Goal: Feedback & Contribution: Contribute content

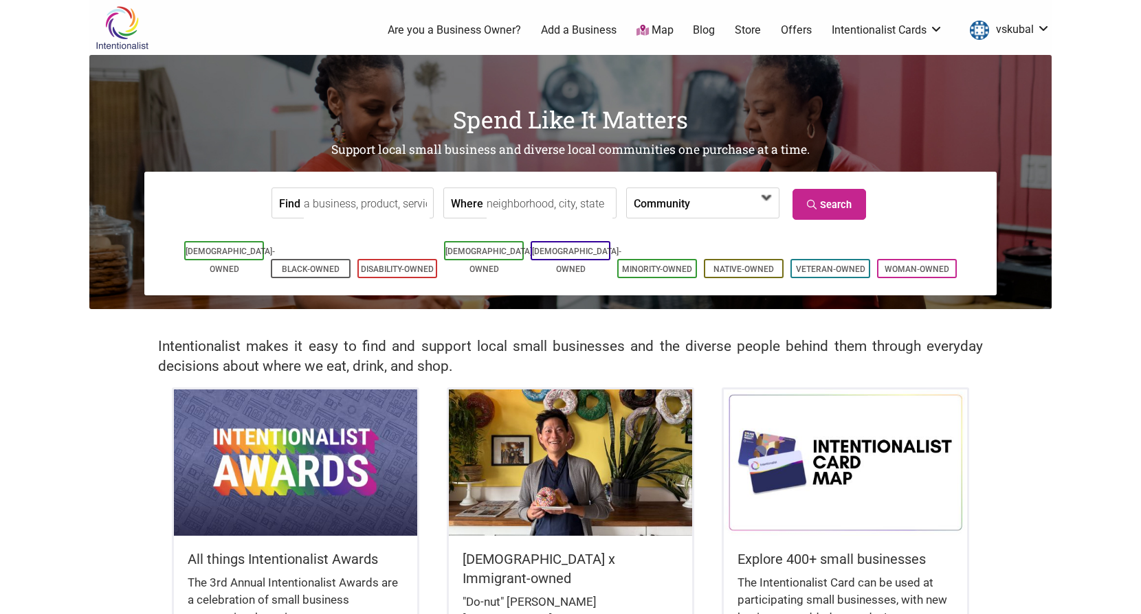
click at [700, 199] on span at bounding box center [728, 203] width 59 height 23
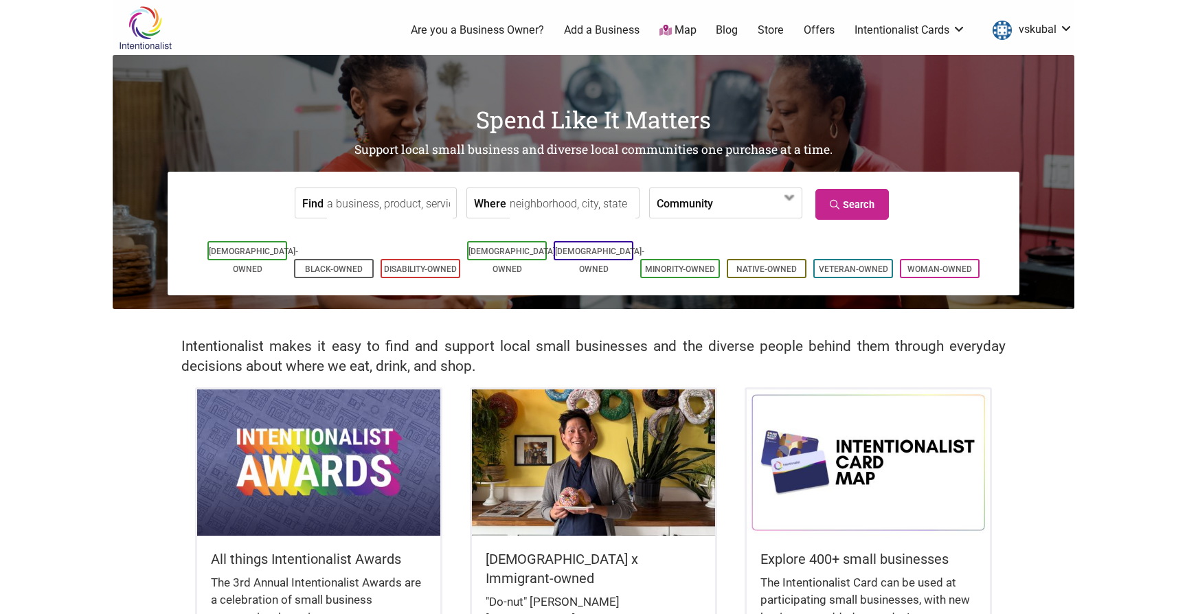
click at [1091, 109] on body "× Menu 0 Are you a Business Owner? Add a Business Map Blog Store Offers Intenti…" at bounding box center [593, 307] width 1187 height 614
click at [339, 259] on li "Black-Owned" at bounding box center [334, 268] width 80 height 19
click at [341, 242] on ul "Asian-Owned Black-Owned Disability-Owned Latino-Owned LGBTQ-Owned Minority-Owne…" at bounding box center [593, 260] width 779 height 44
click at [341, 259] on li "Black-Owned" at bounding box center [334, 268] width 80 height 19
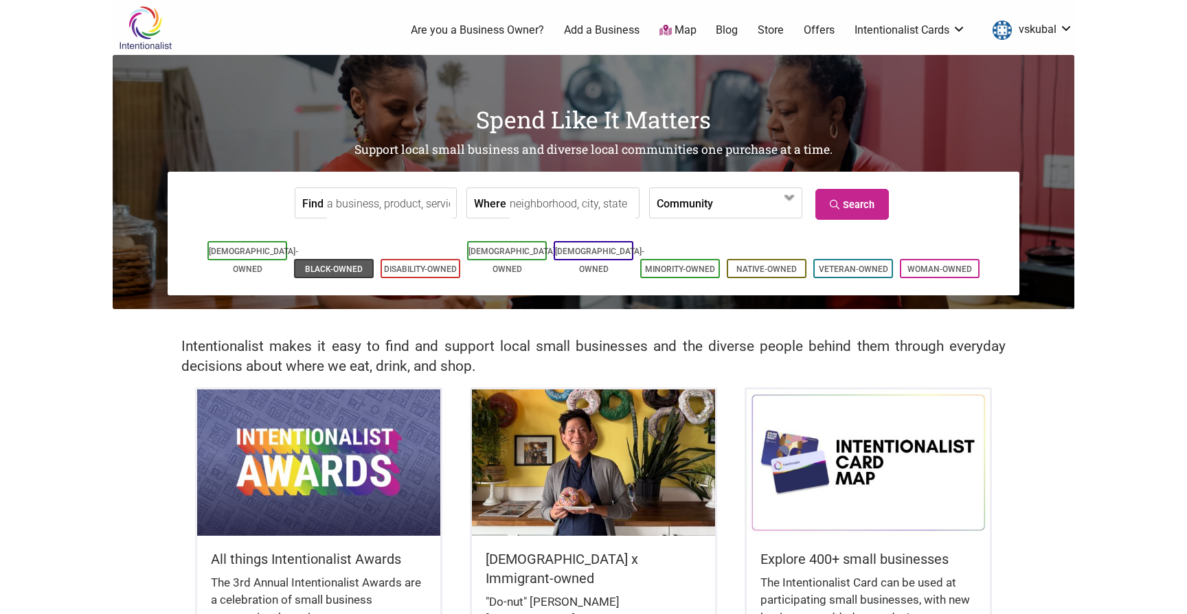
click at [344, 265] on link "Black-Owned" at bounding box center [334, 270] width 58 height 10
click at [779, 203] on span at bounding box center [790, 198] width 22 height 22
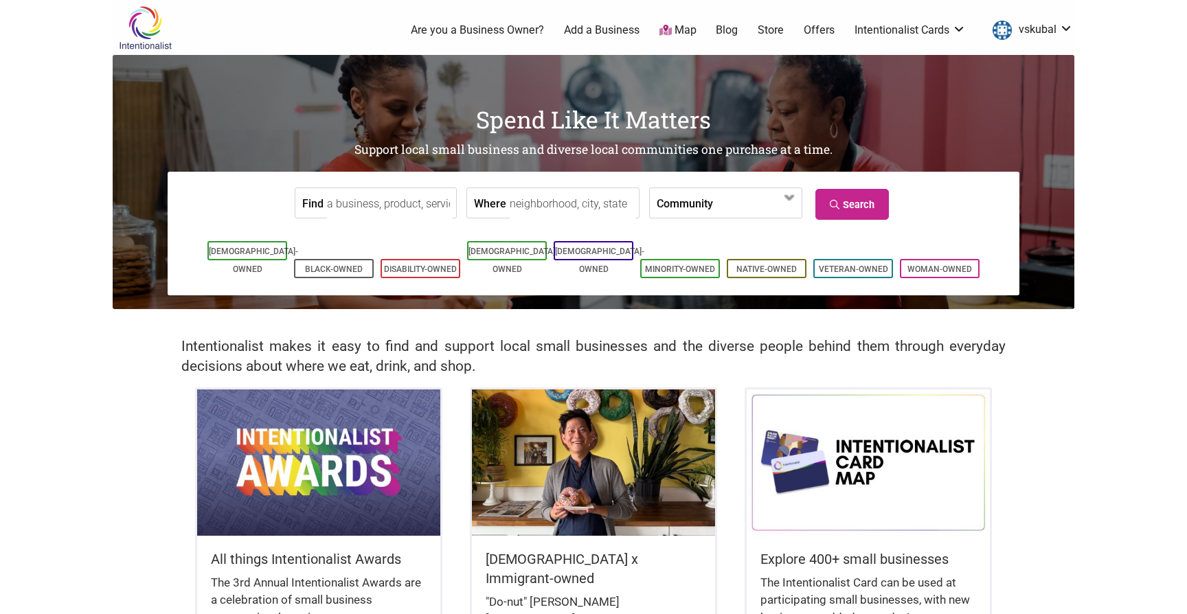
click at [1032, 304] on div "Spend Like It Matters Support local small business and diverse local communitie…" at bounding box center [594, 182] width 962 height 254
click at [738, 211] on span at bounding box center [752, 203] width 59 height 23
click at [480, 32] on link "Are you a Business Owner?" at bounding box center [477, 30] width 133 height 15
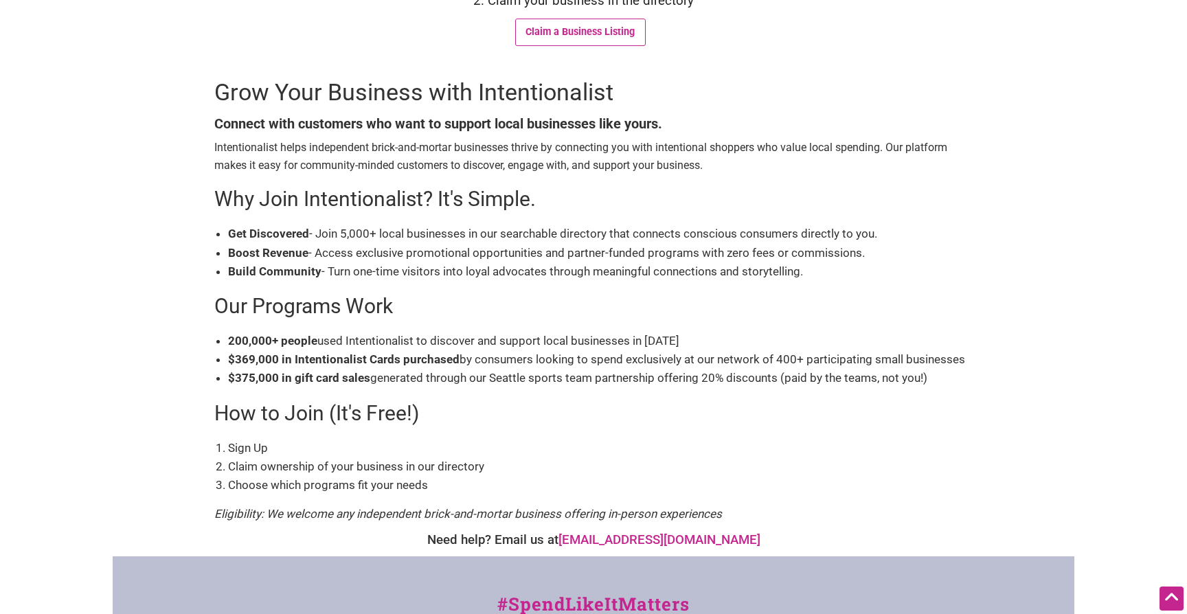
scroll to position [223, 0]
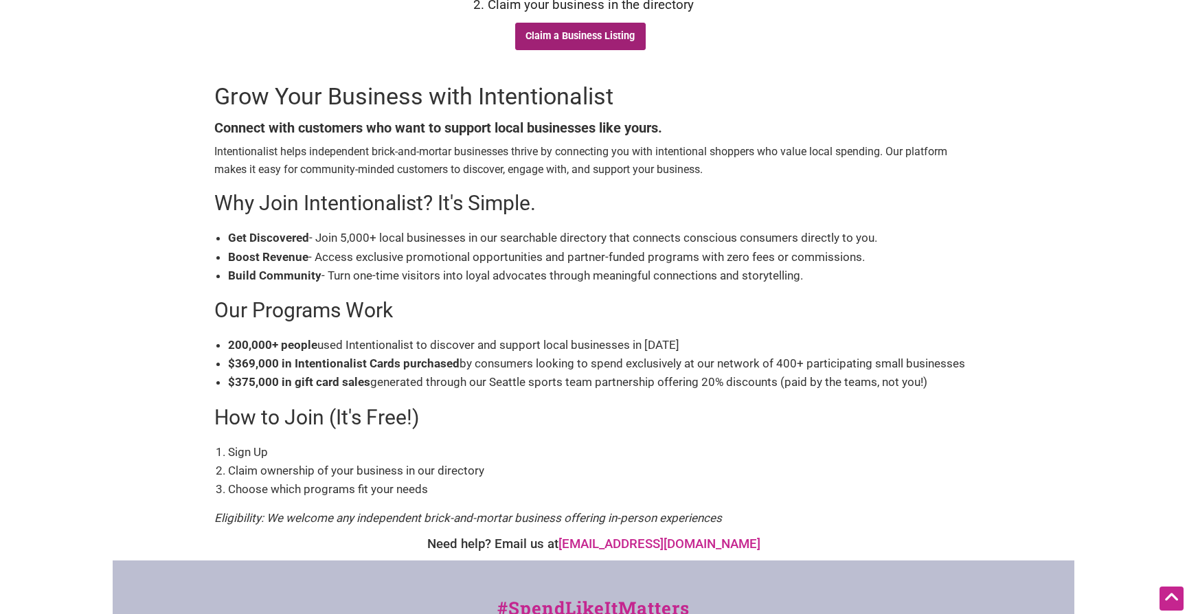
click at [590, 45] on link "Claim a Business Listing" at bounding box center [580, 36] width 131 height 27
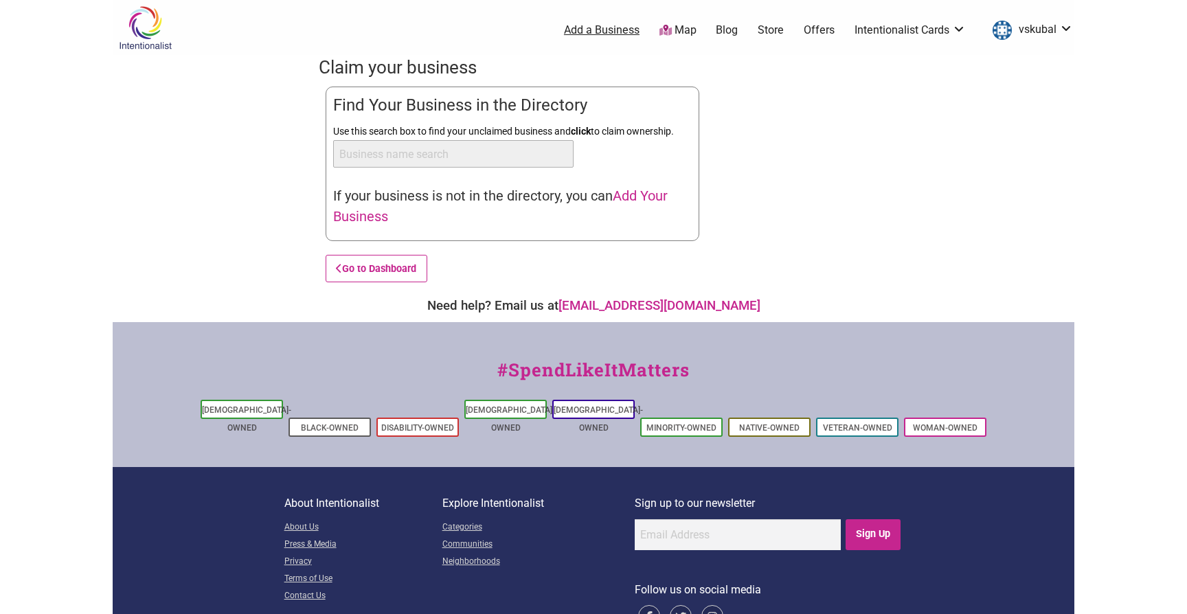
click at [605, 32] on link "Add a Business" at bounding box center [602, 30] width 76 height 15
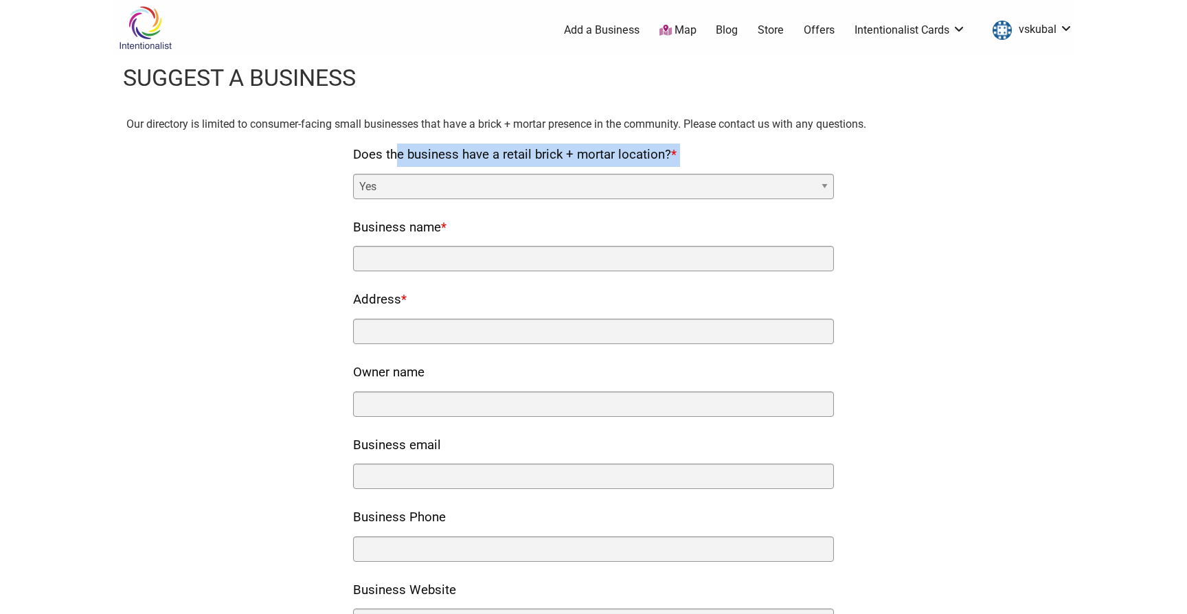
drag, startPoint x: 342, startPoint y: 152, endPoint x: 881, endPoint y: 192, distance: 540.2
click at [878, 192] on div "Our directory is limited to consumer-facing small businesses that have a brick …" at bounding box center [593, 548] width 934 height 866
click at [871, 189] on div "Our directory is limited to consumer-facing small businesses that have a brick …" at bounding box center [593, 548] width 934 height 866
drag, startPoint x: 357, startPoint y: 148, endPoint x: 763, endPoint y: 197, distance: 409.7
click at [763, 197] on div "Does the business have a retail brick + mortar location? * Yes No" at bounding box center [593, 172] width 481 height 56
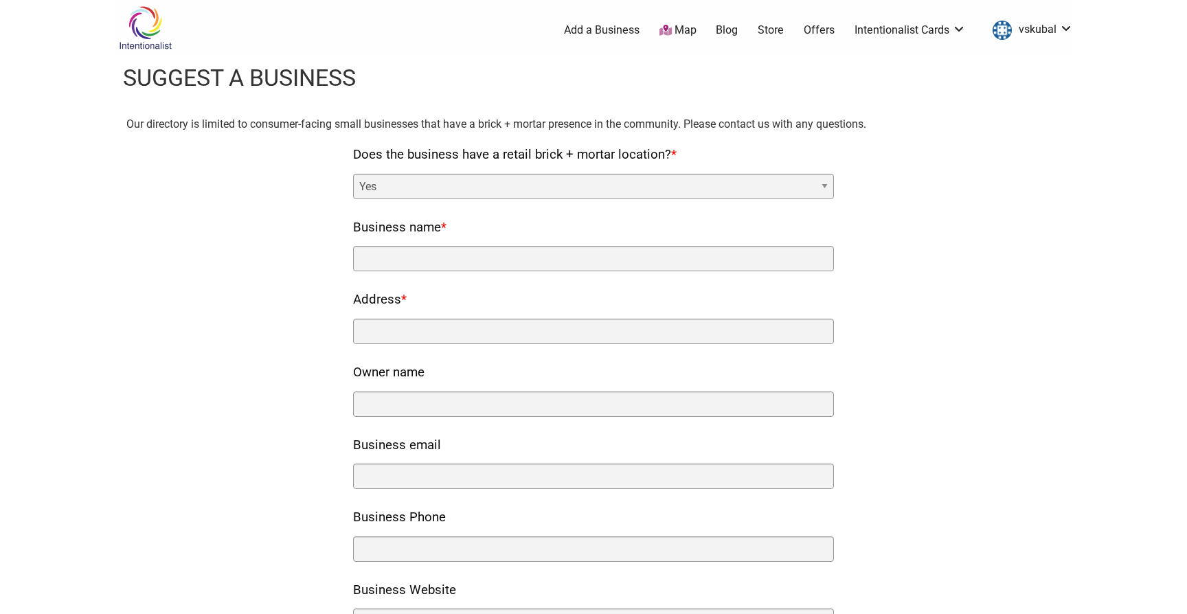
click at [857, 193] on div "Our directory is limited to consumer-facing small businesses that have a brick …" at bounding box center [593, 548] width 934 height 866
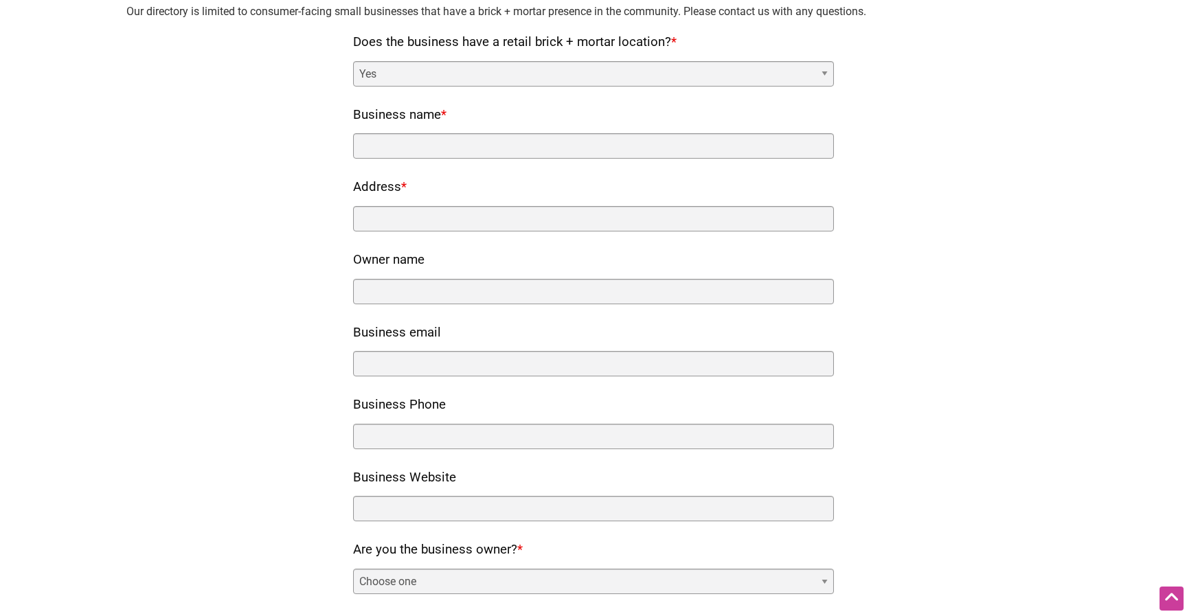
scroll to position [115, 0]
click at [831, 76] on select "Yes No" at bounding box center [593, 70] width 481 height 25
click at [881, 98] on div "Our directory is limited to consumer-facing small businesses that have a brick …" at bounding box center [593, 433] width 934 height 866
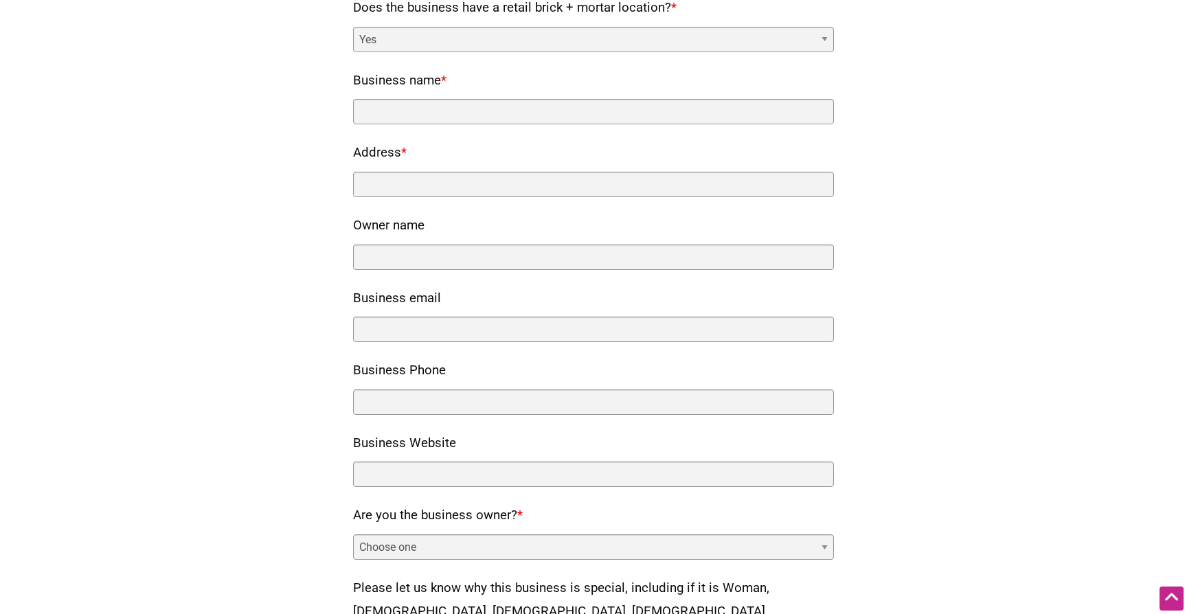
scroll to position [131, 0]
